Goal: Find specific page/section: Find specific page/section

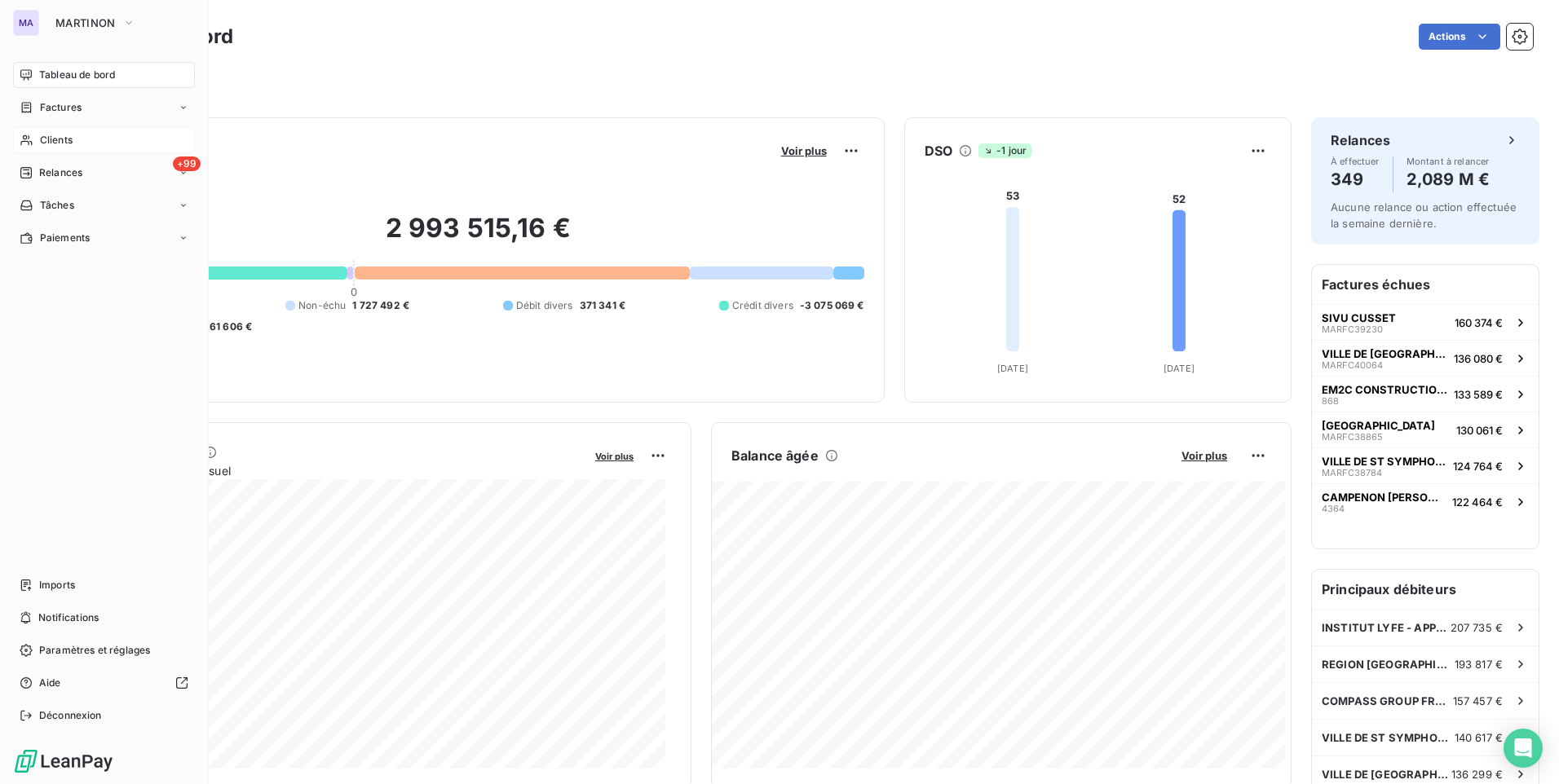
click at [76, 134] on div "Clients" at bounding box center [104, 140] width 182 height 26
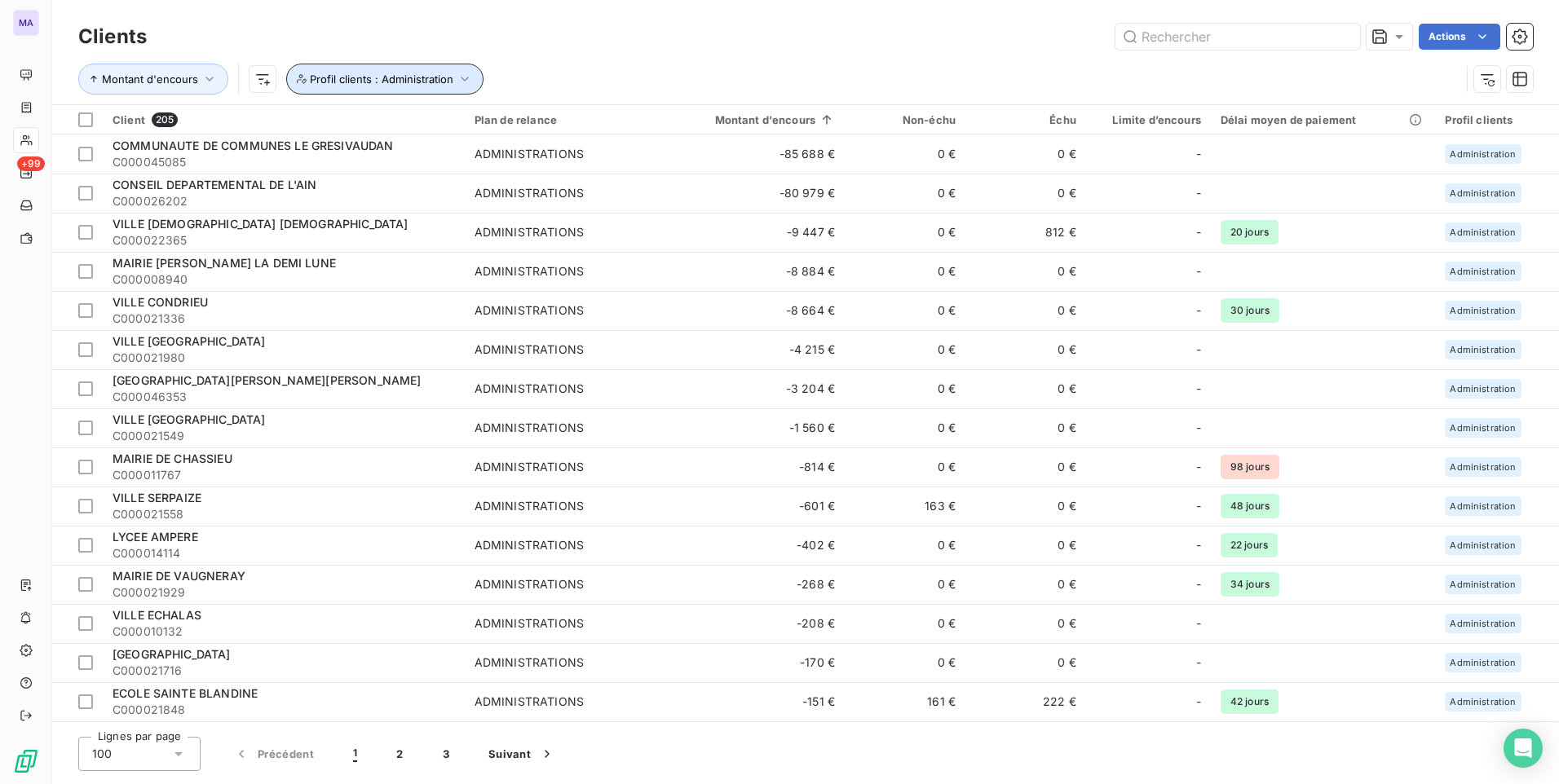
click at [440, 72] on span "Profil clients : Administration" at bounding box center [381, 78] width 143 height 13
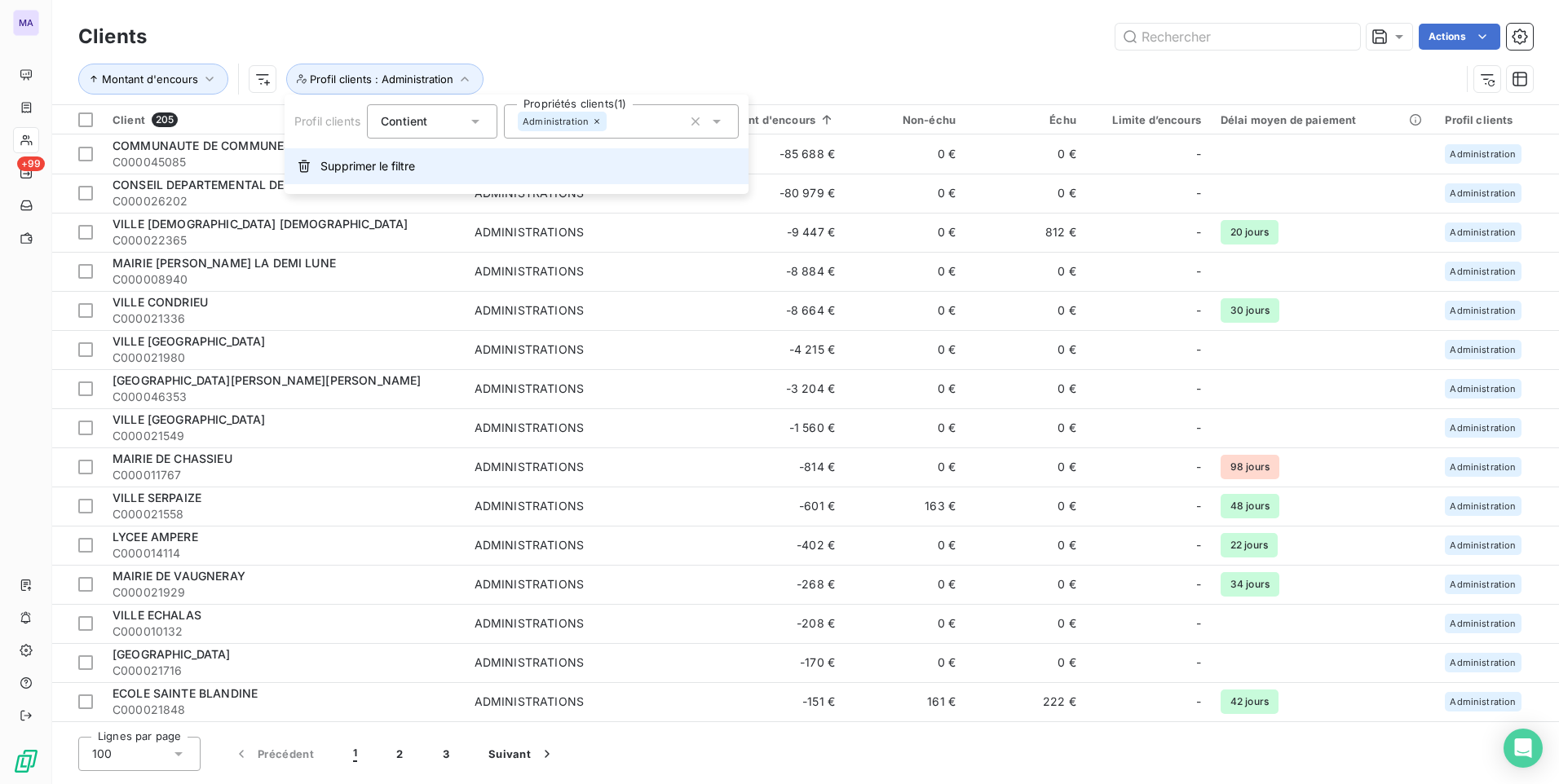
click at [420, 161] on button "Supprimer le filtre" at bounding box center [516, 166] width 464 height 36
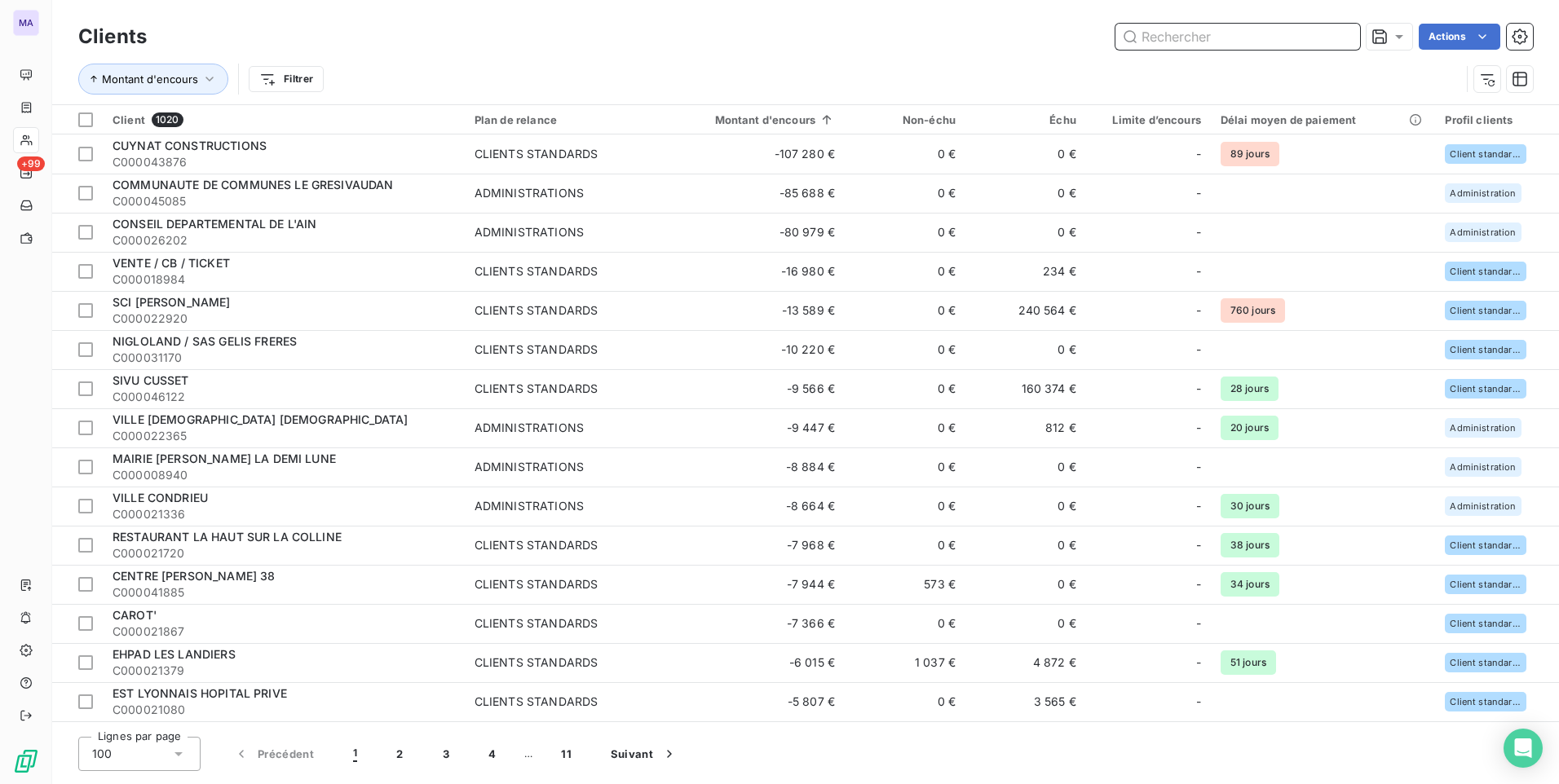
click at [1250, 38] on input "text" at bounding box center [1237, 36] width 244 height 26
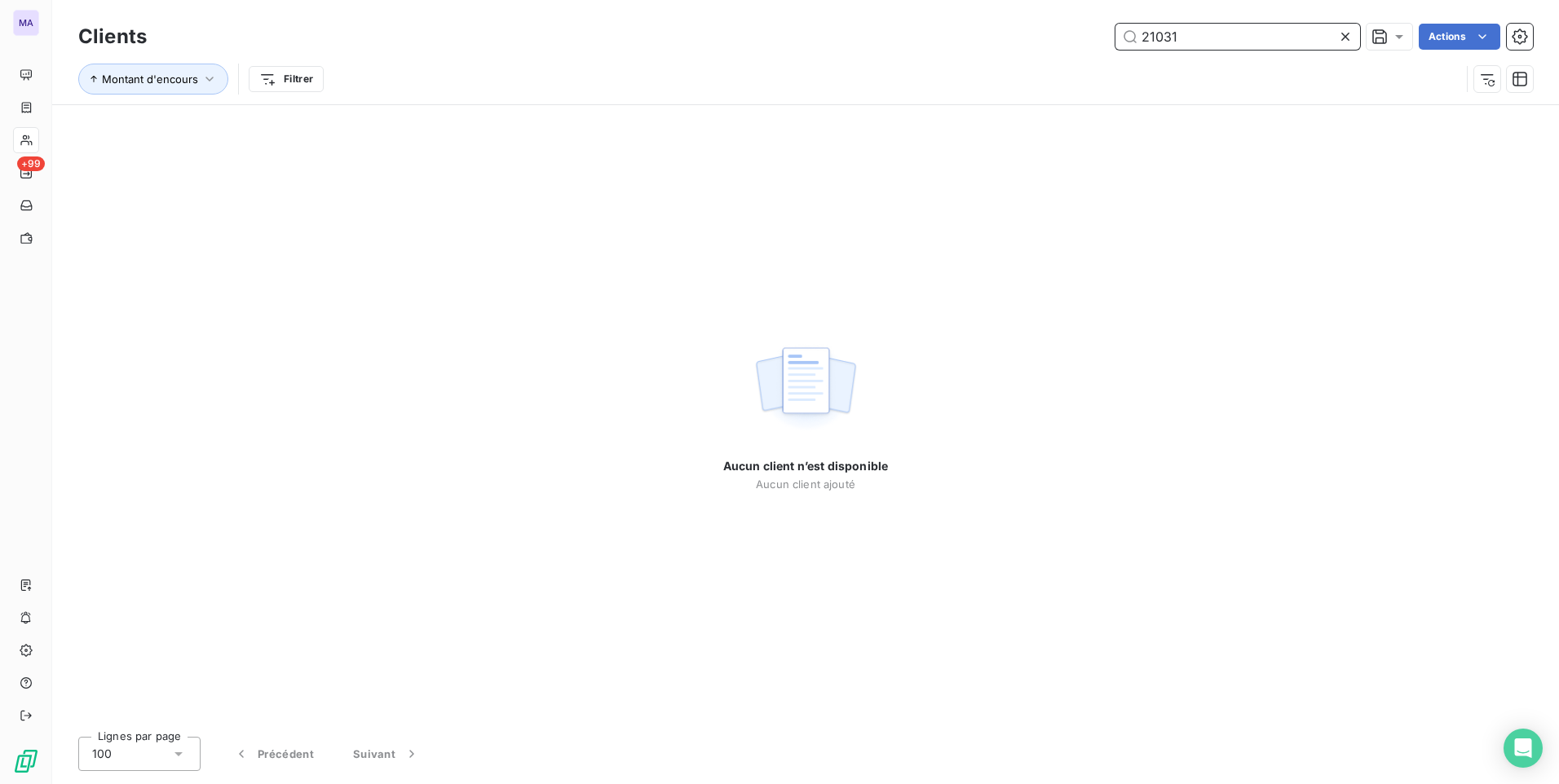
type input "21031"
drag, startPoint x: 1348, startPoint y: 38, endPoint x: 753, endPoint y: 86, distance: 596.9
click at [1347, 38] on icon at bounding box center [1345, 37] width 16 height 16
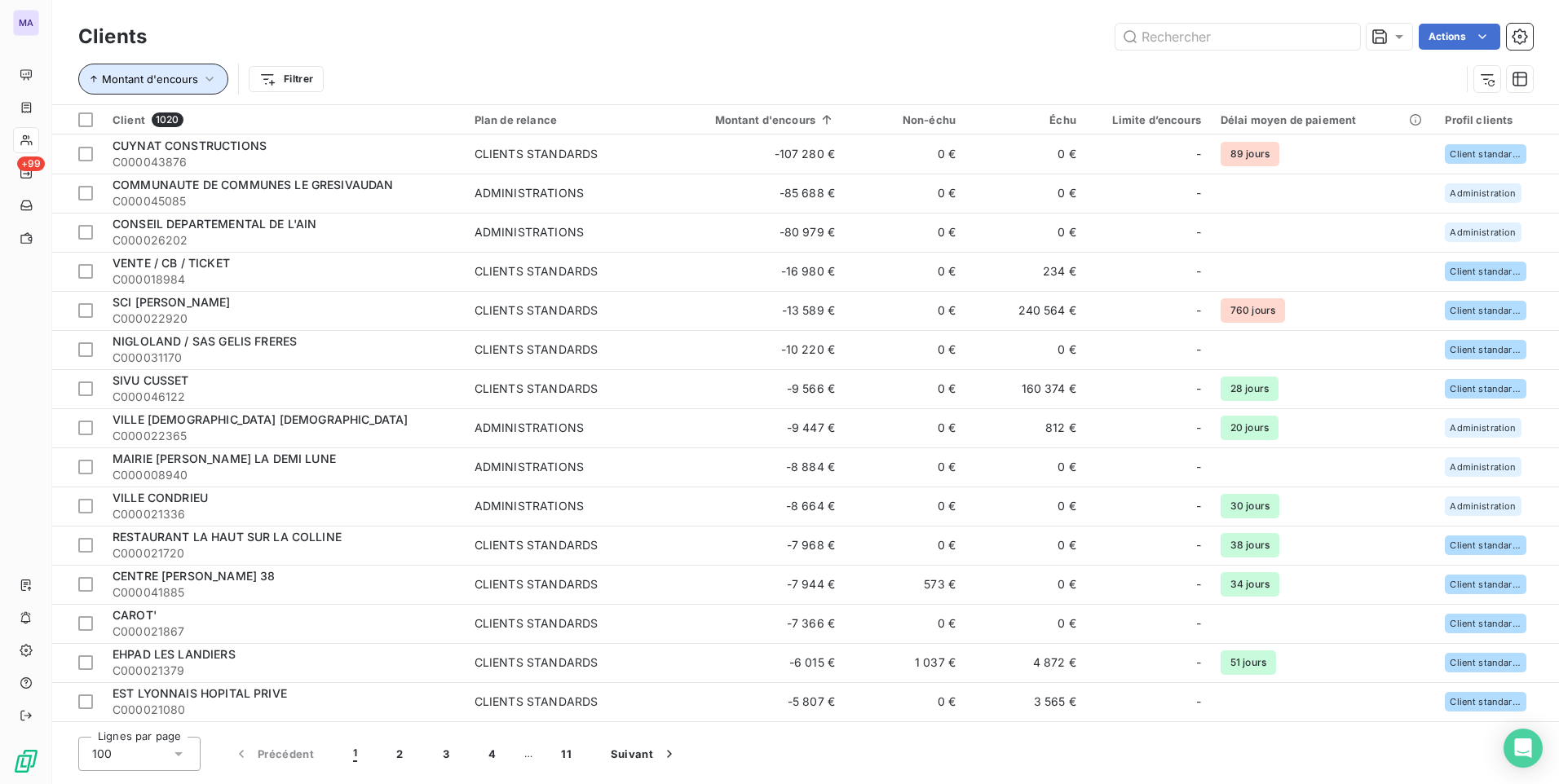
click at [151, 72] on span "Montant d'encours" at bounding box center [150, 78] width 97 height 13
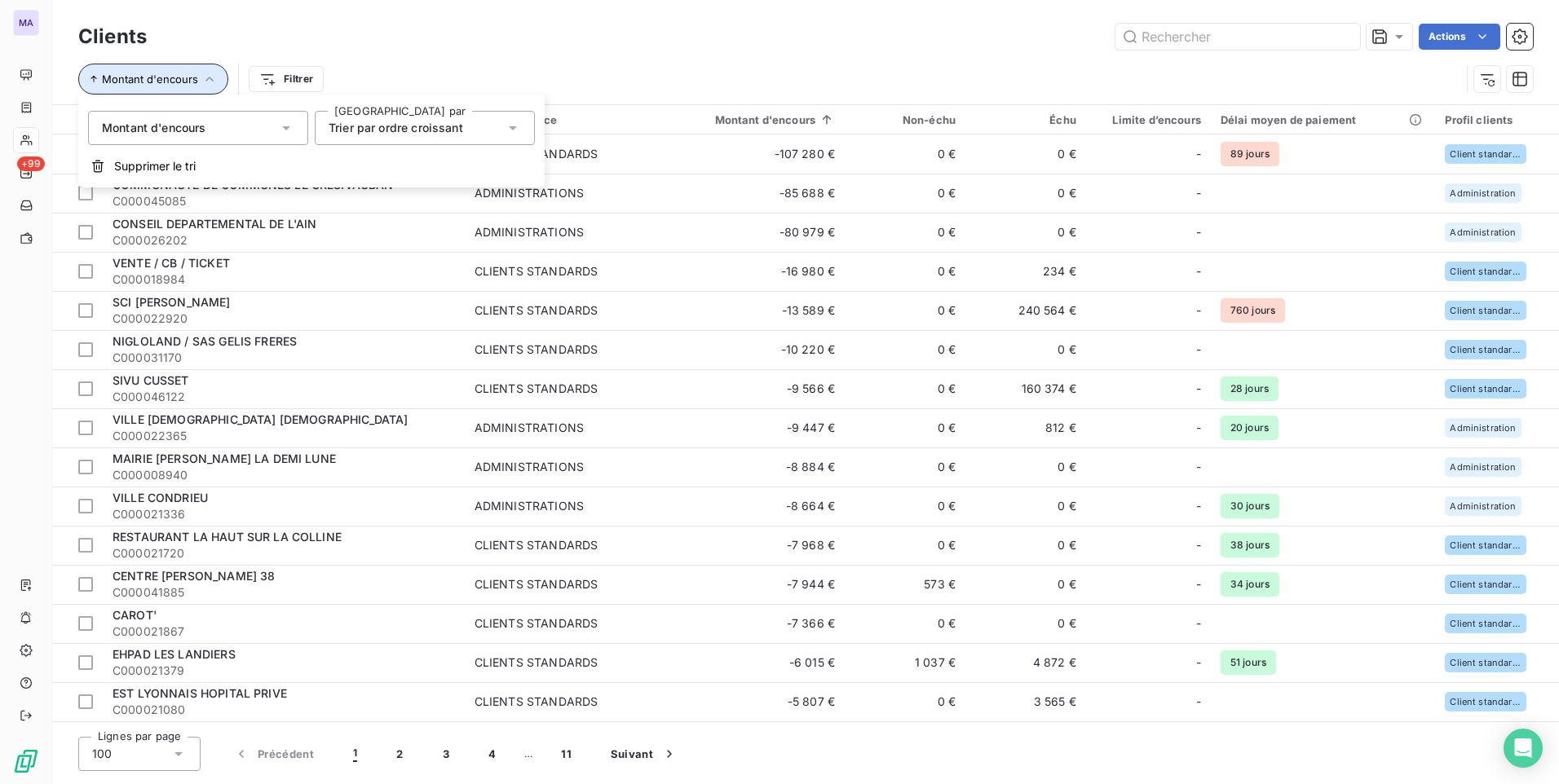
click at [150, 72] on span "Montant d'encours" at bounding box center [150, 78] width 97 height 13
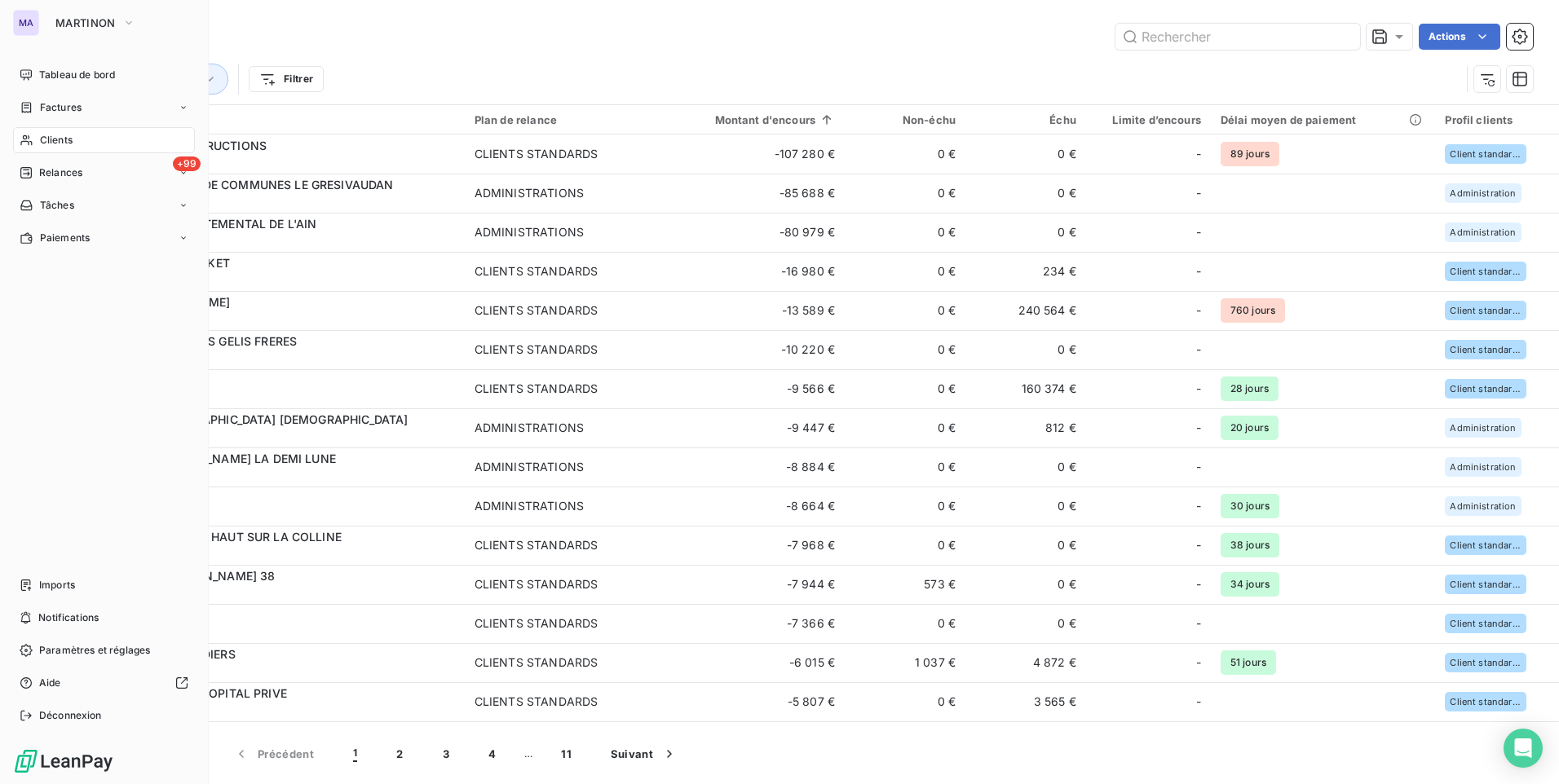
click at [62, 140] on span "Clients" at bounding box center [56, 140] width 32 height 14
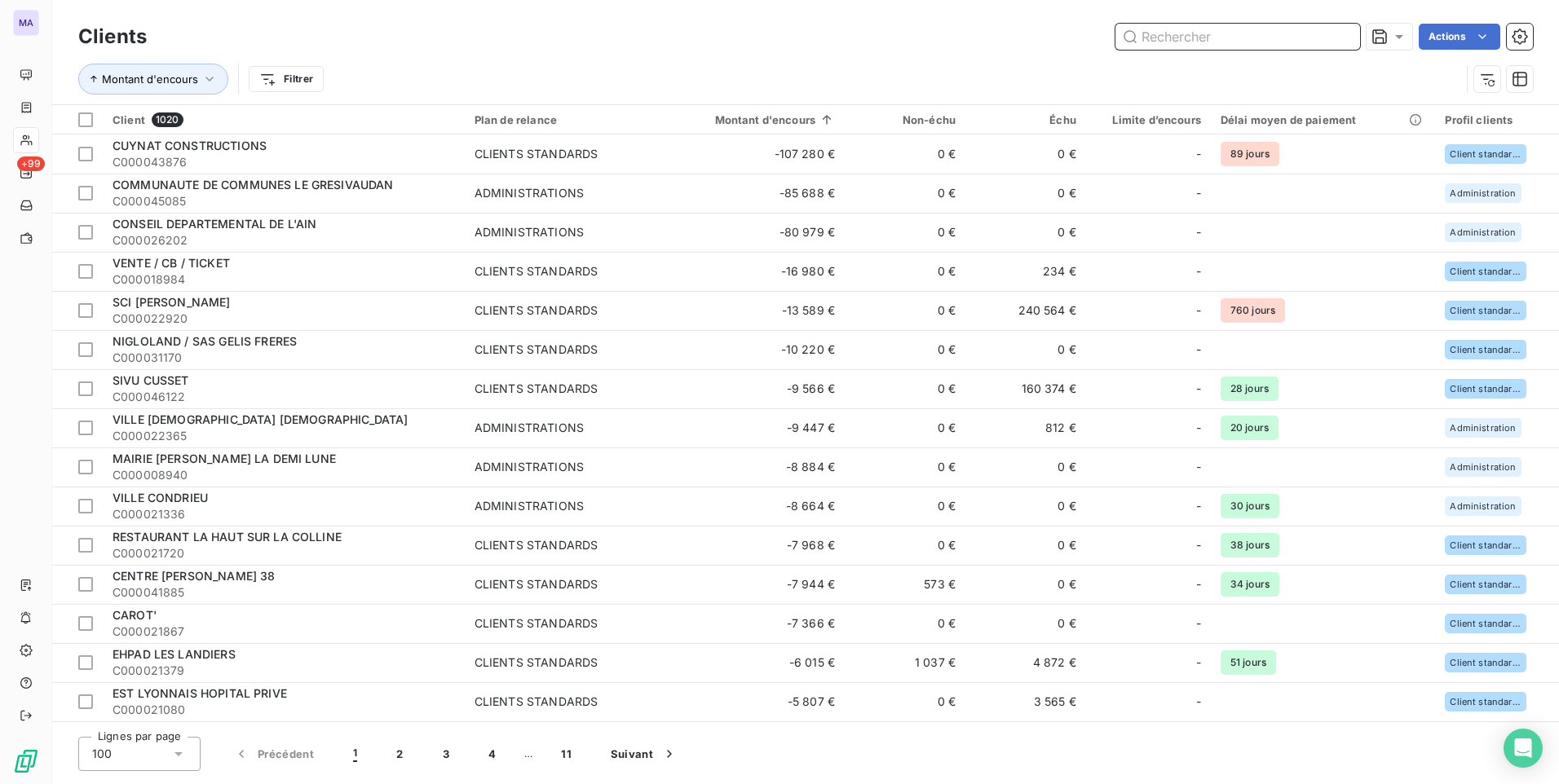
click at [1196, 42] on input "text" at bounding box center [1237, 36] width 244 height 26
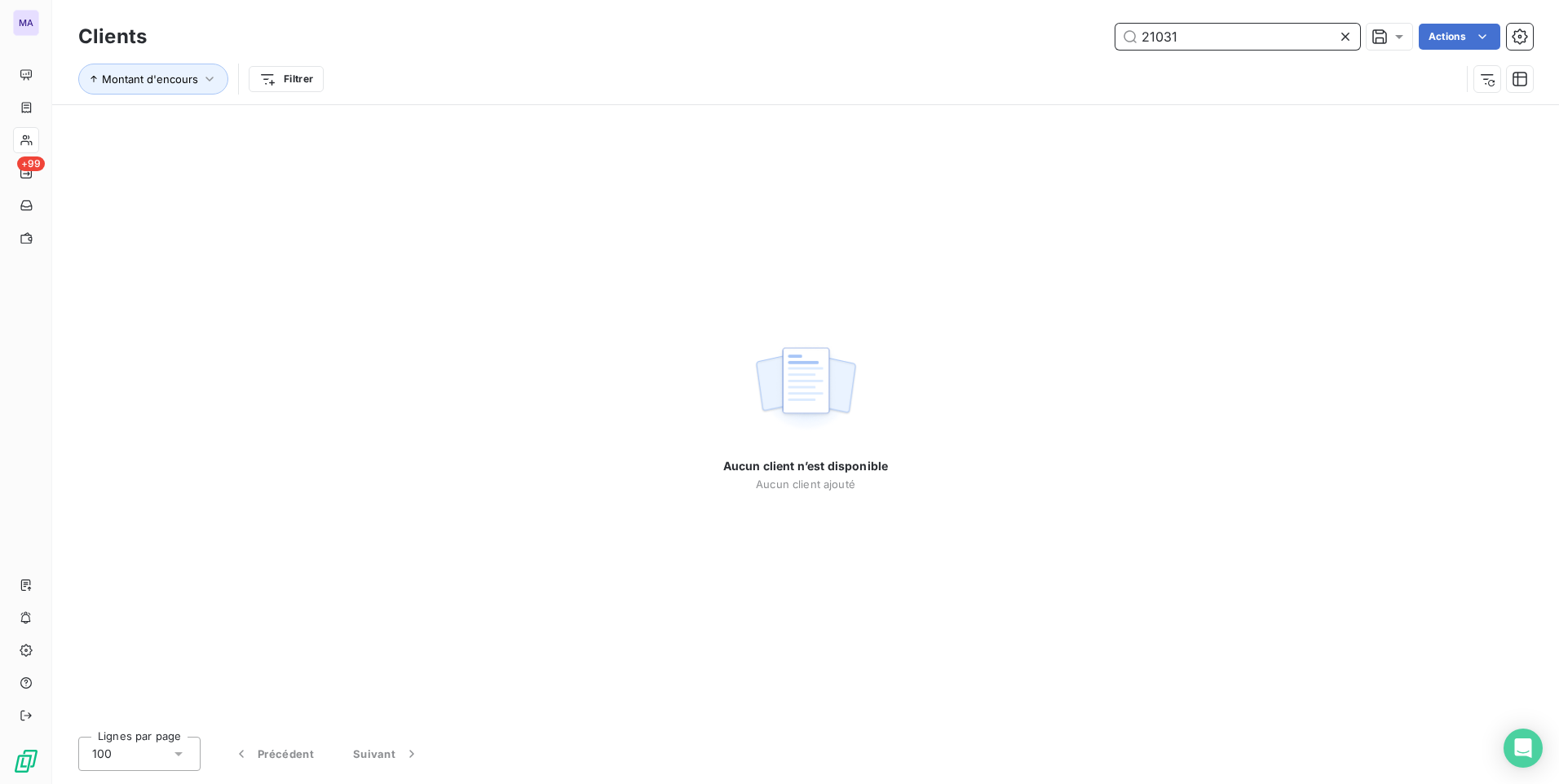
type input "21031"
drag, startPoint x: 1082, startPoint y: 65, endPoint x: 1075, endPoint y: 59, distance: 9.2
click at [1080, 65] on div "Montant d'encours Filtrer" at bounding box center [770, 78] width 1382 height 31
click at [1347, 37] on icon at bounding box center [1345, 37] width 16 height 16
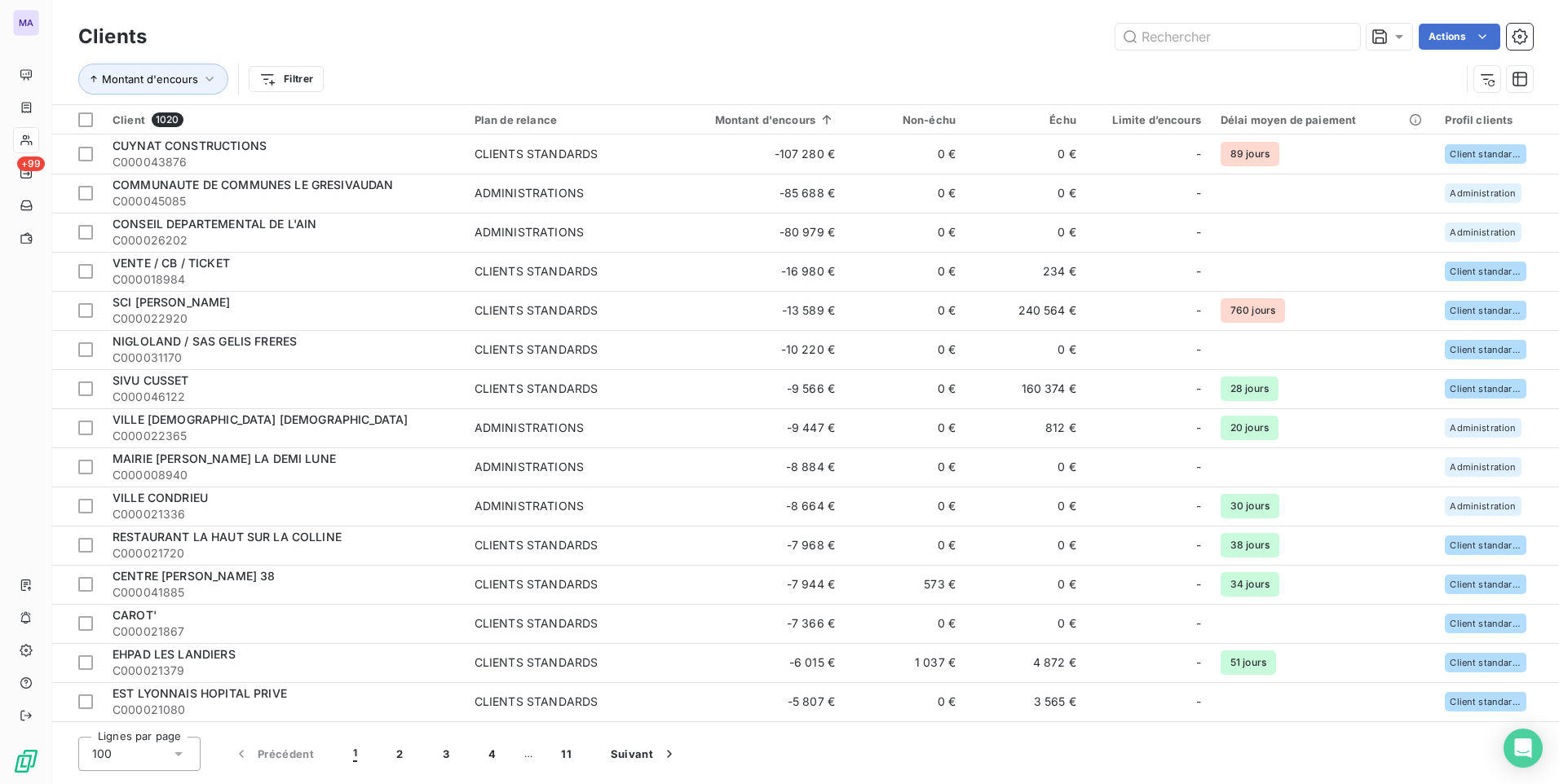
click at [846, 43] on div "Actions" at bounding box center [849, 36] width 1367 height 26
